Goal: Register for event/course

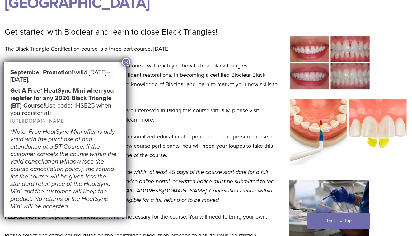
scroll to position [122, 0]
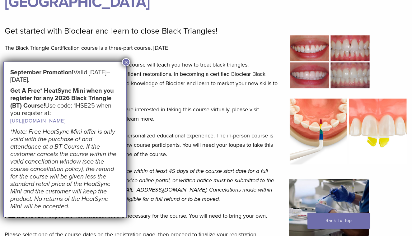
click at [128, 65] on button "×" at bounding box center [126, 62] width 8 height 8
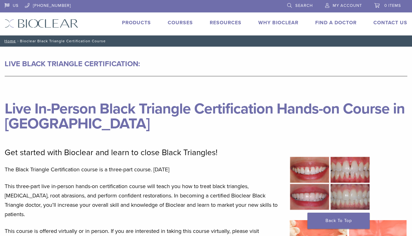
scroll to position [0, 0]
click at [185, 22] on link "Courses" at bounding box center [180, 23] width 25 height 6
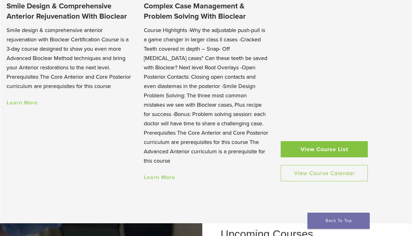
scroll to position [601, 0]
click at [311, 142] on link "View Course List" at bounding box center [324, 150] width 87 height 16
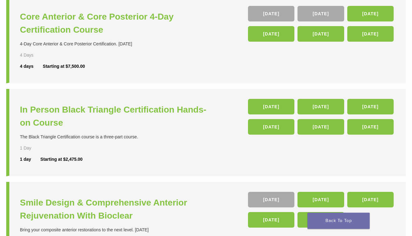
scroll to position [172, 0]
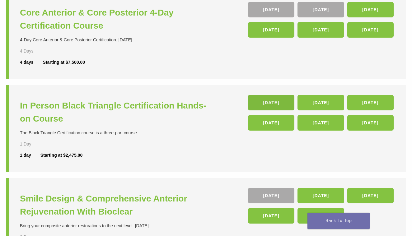
click at [268, 101] on link "23 Jan 26" at bounding box center [271, 103] width 46 height 16
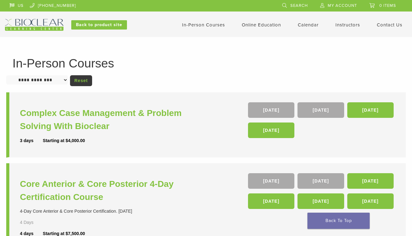
scroll to position [0, 0]
click at [343, 26] on link "Instructors" at bounding box center [348, 25] width 25 height 6
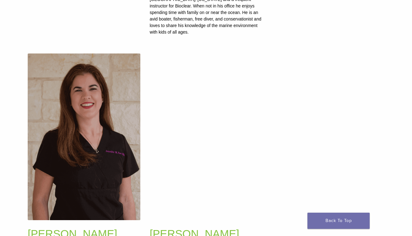
scroll to position [509, 0]
